Goal: Information Seeking & Learning: Learn about a topic

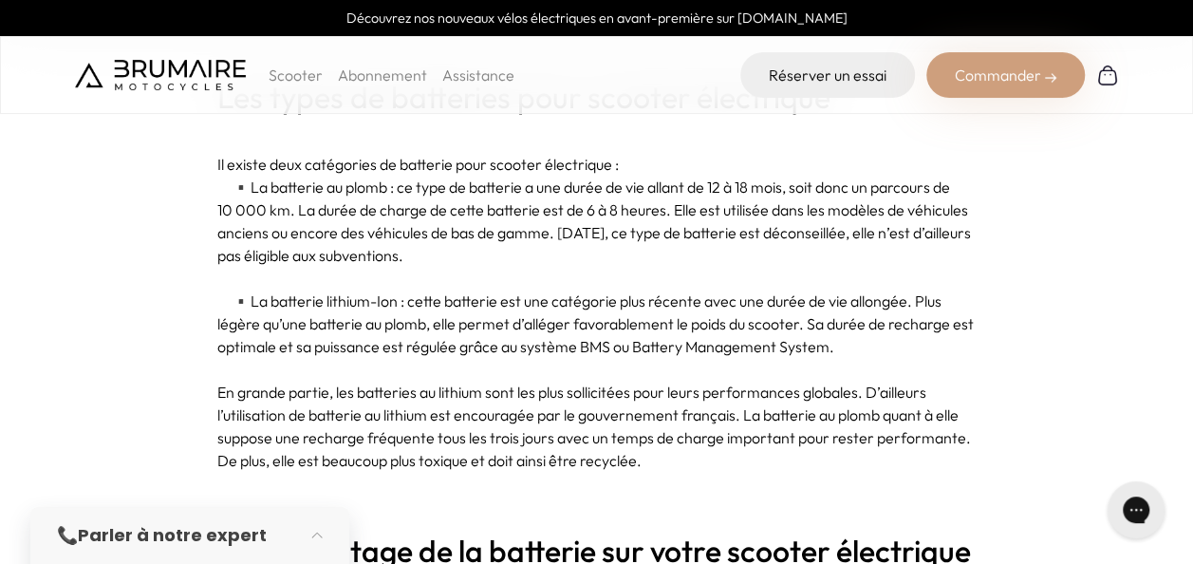
scroll to position [1256, 0]
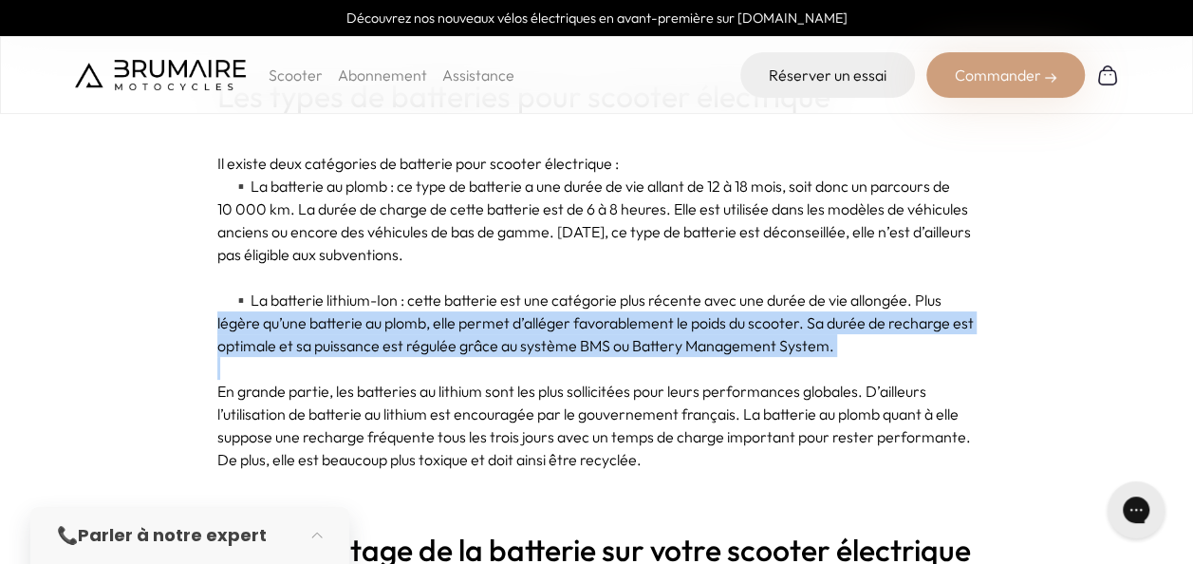
drag, startPoint x: 214, startPoint y: 320, endPoint x: 360, endPoint y: 364, distance: 151.9
drag, startPoint x: 360, startPoint y: 364, endPoint x: 289, endPoint y: 357, distance: 70.6
click at [289, 357] on p at bounding box center [596, 368] width 759 height 23
click at [292, 350] on p "▪️ La batterie lithium-Ion : cette batterie est une catégorie plus récente avec…" at bounding box center [596, 322] width 759 height 68
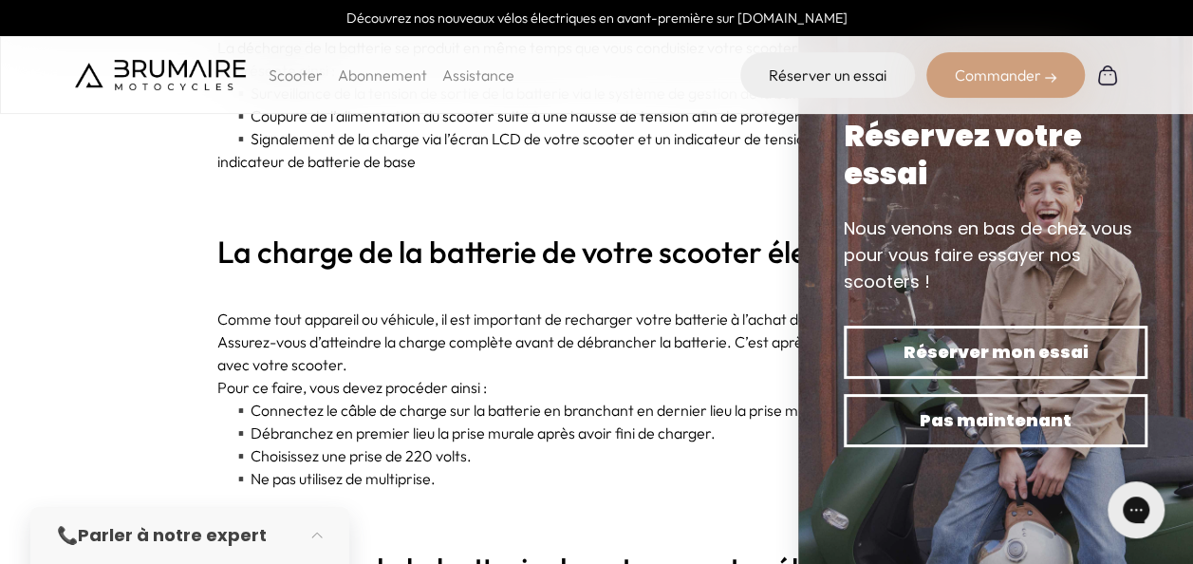
scroll to position [2209, 0]
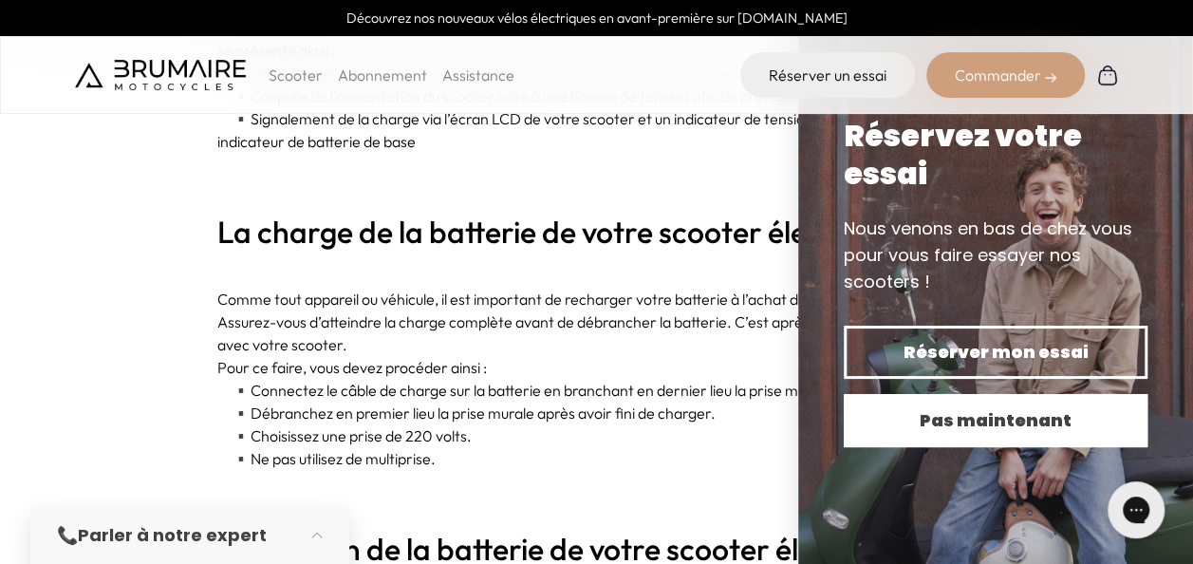
click at [869, 404] on button "Pas maintenant" at bounding box center [995, 420] width 304 height 53
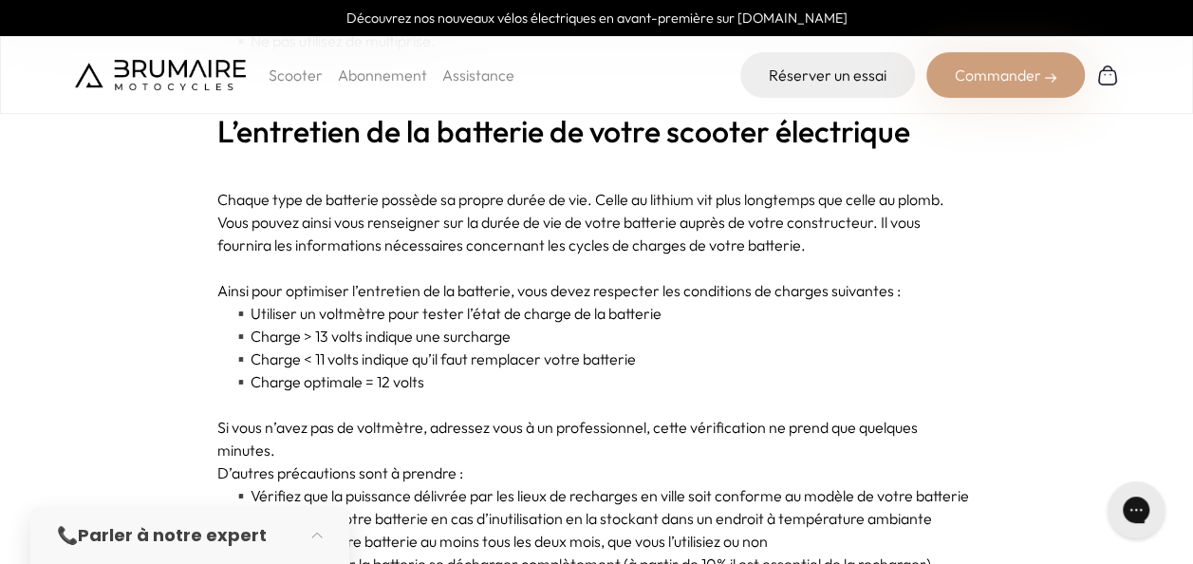
scroll to position [2627, 0]
click at [257, 175] on p at bounding box center [596, 175] width 759 height 23
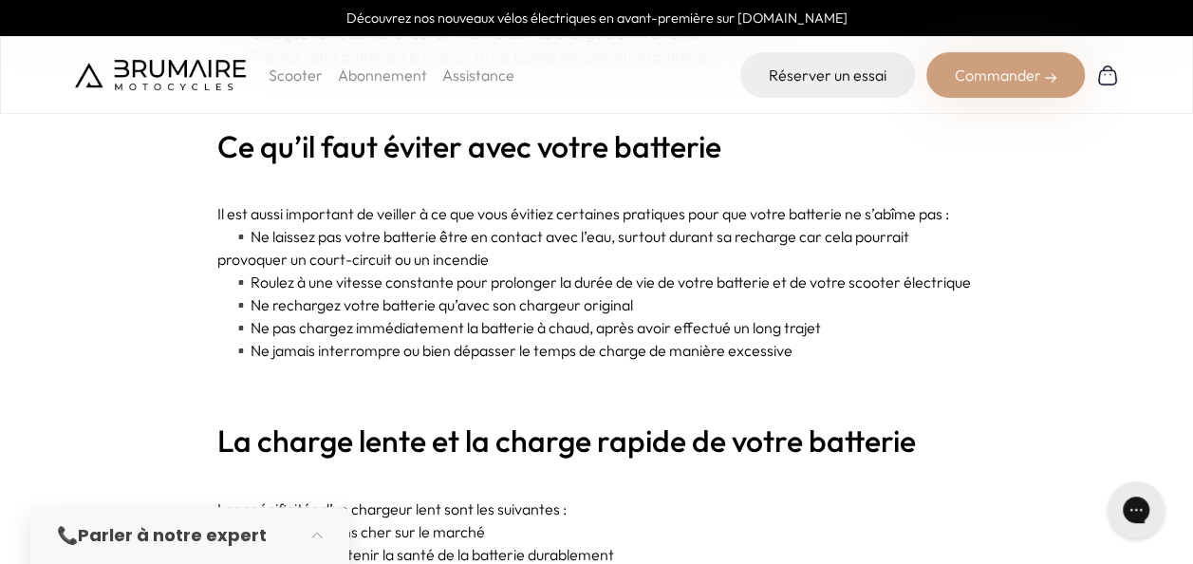
scroll to position [3502, 0]
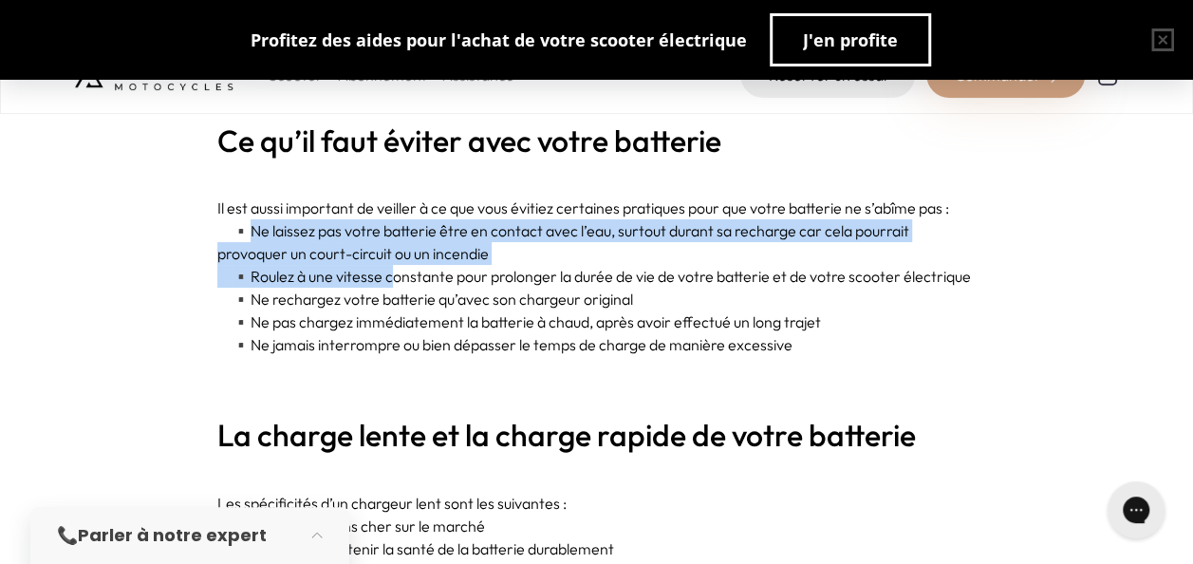
drag, startPoint x: 254, startPoint y: 248, endPoint x: 401, endPoint y: 302, distance: 156.7
click at [401, 302] on div "Le choix de rouler en scooter électrique est très favorable pour l’environnemen…" at bounding box center [596, 442] width 759 height 6158
drag, startPoint x: 401, startPoint y: 302, endPoint x: 334, endPoint y: 302, distance: 67.4
click at [334, 287] on p "▪️ Roulez à une vitesse constante pour prolonger la durée de vie de votre batte…" at bounding box center [596, 276] width 759 height 23
click at [322, 287] on p "▪️ Roulez à une vitesse constante pour prolonger la durée de vie de votre batte…" at bounding box center [596, 276] width 759 height 23
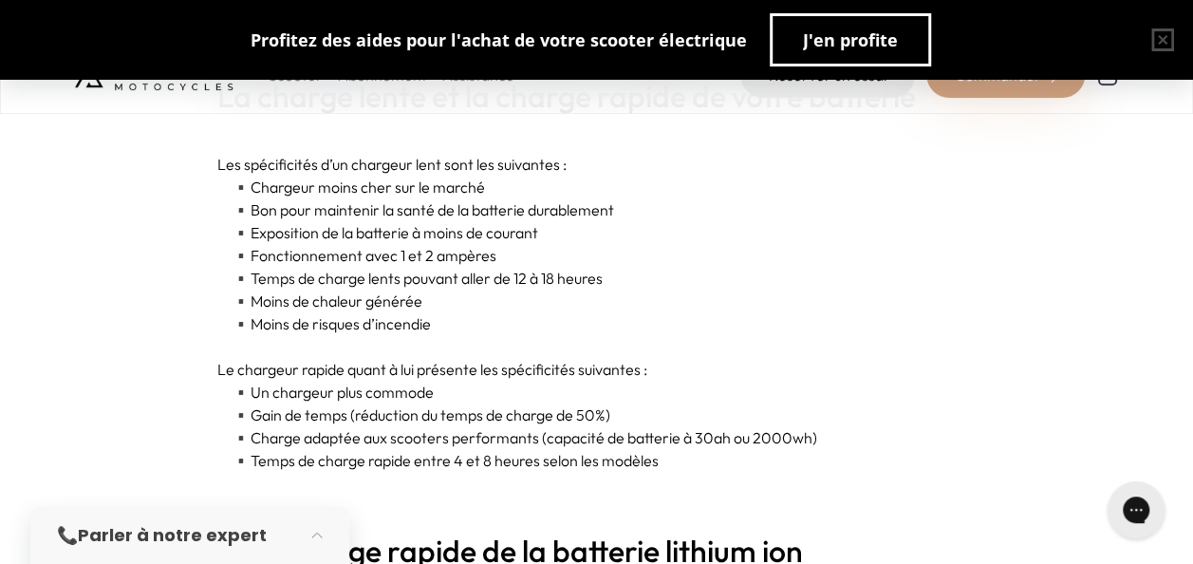
scroll to position [3841, 0]
